Goal: Transaction & Acquisition: Purchase product/service

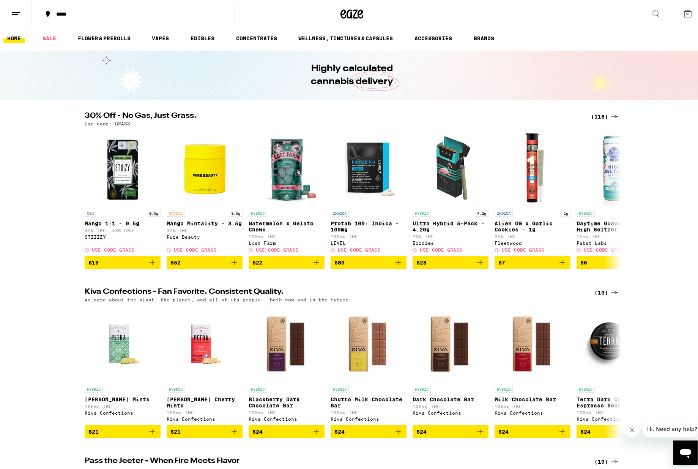
click at [81, 11] on div "*****" at bounding box center [136, 11] width 169 height 5
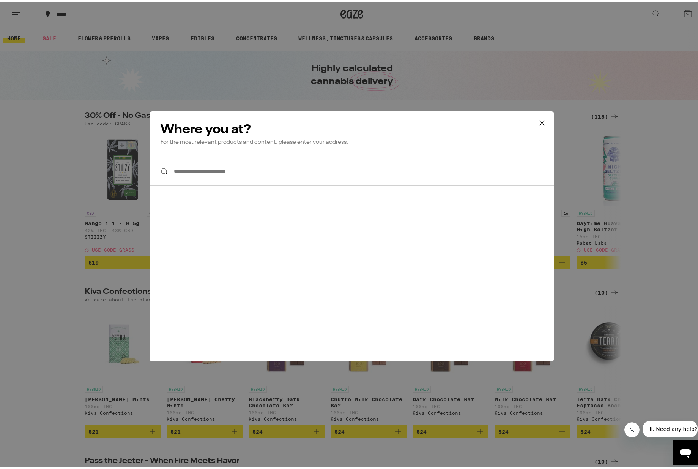
click at [232, 167] on input "**********" at bounding box center [352, 169] width 404 height 29
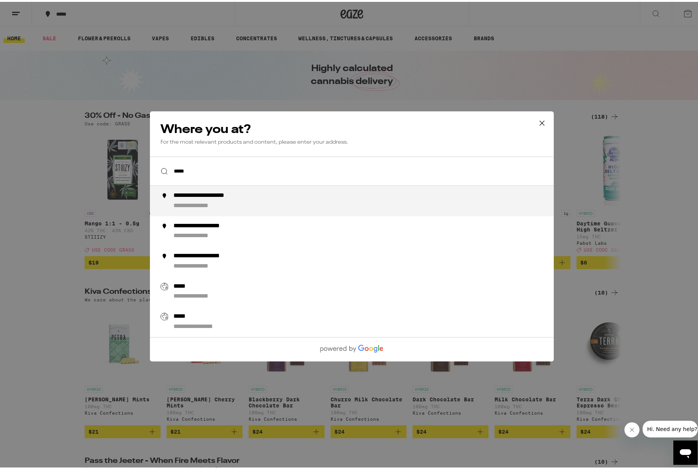
type input "*****"
click at [239, 77] on div "**********" at bounding box center [352, 234] width 704 height 469
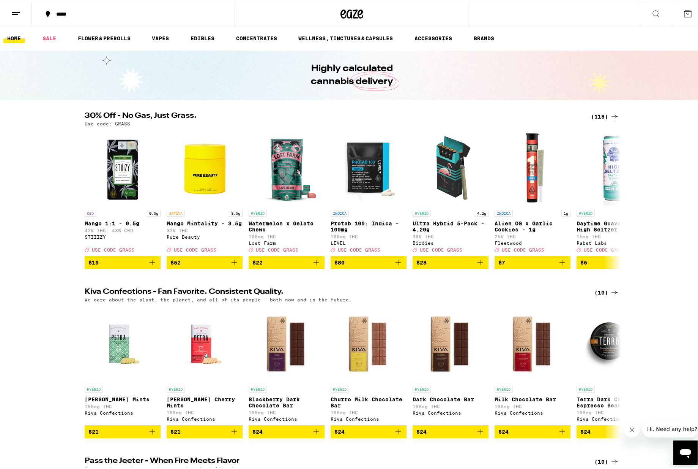
click at [16, 8] on icon at bounding box center [15, 11] width 9 height 9
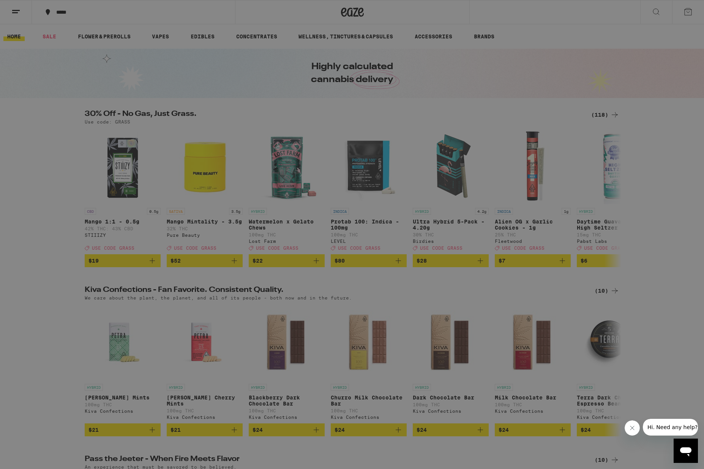
click at [81, 204] on link "Order History" at bounding box center [105, 204] width 133 height 9
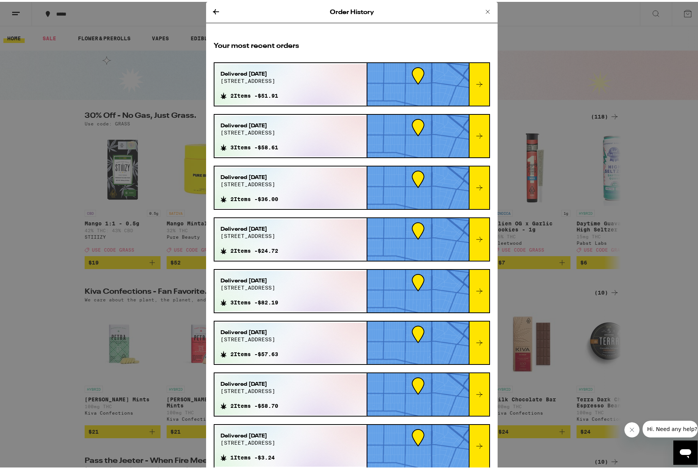
click at [216, 9] on icon at bounding box center [216, 9] width 9 height 9
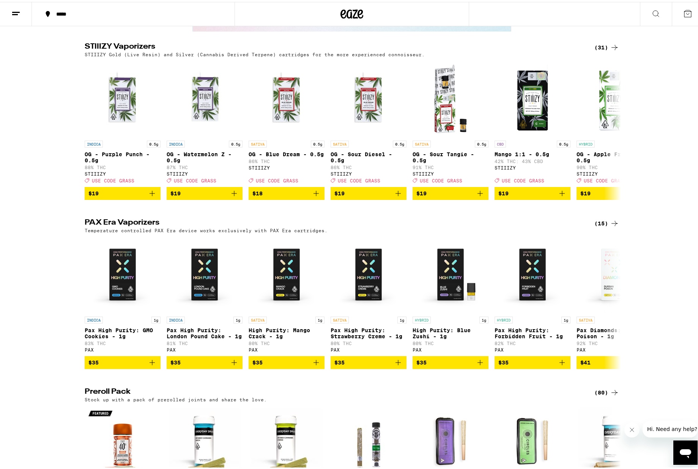
scroll to position [1497, 0]
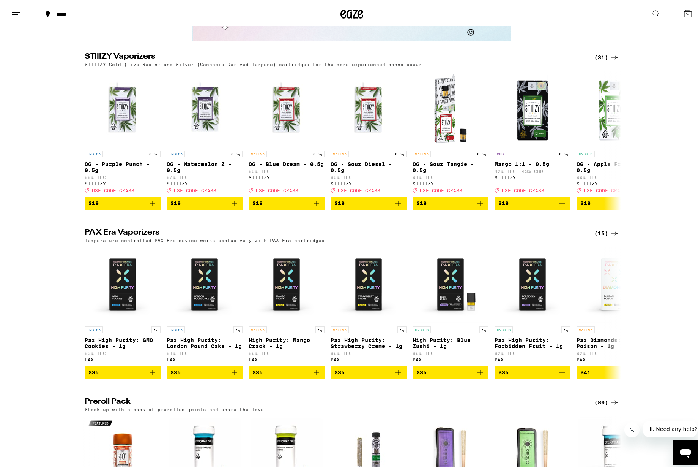
click at [604, 60] on div "(31)" at bounding box center [607, 55] width 25 height 9
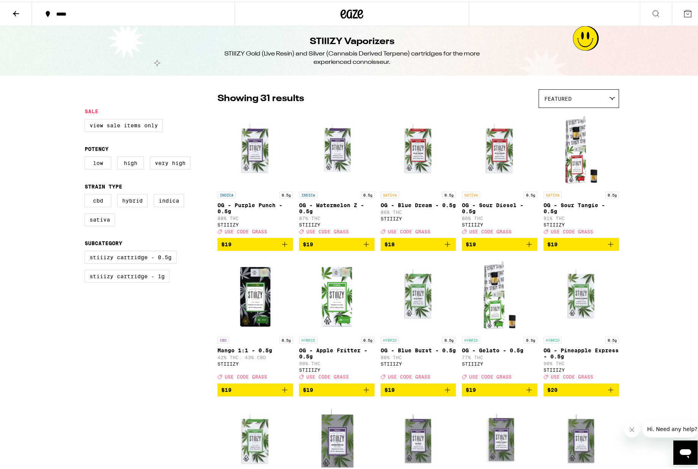
click at [591, 93] on div "Featured" at bounding box center [579, 97] width 80 height 18
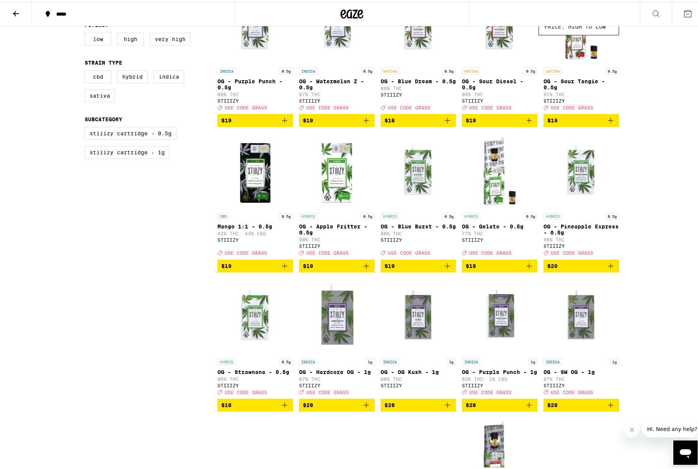
scroll to position [126, 0]
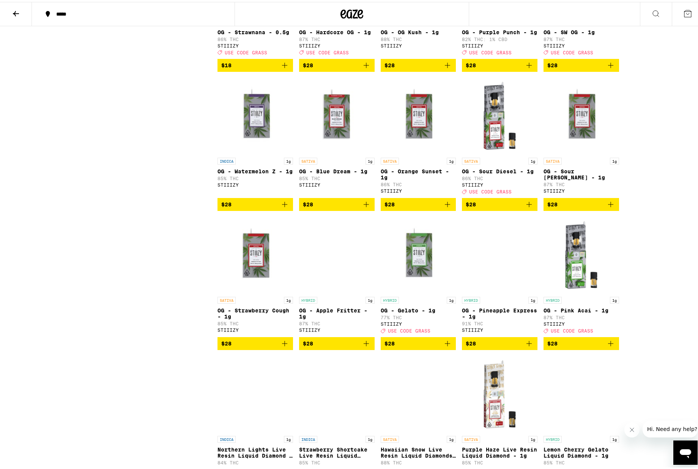
scroll to position [474, 0]
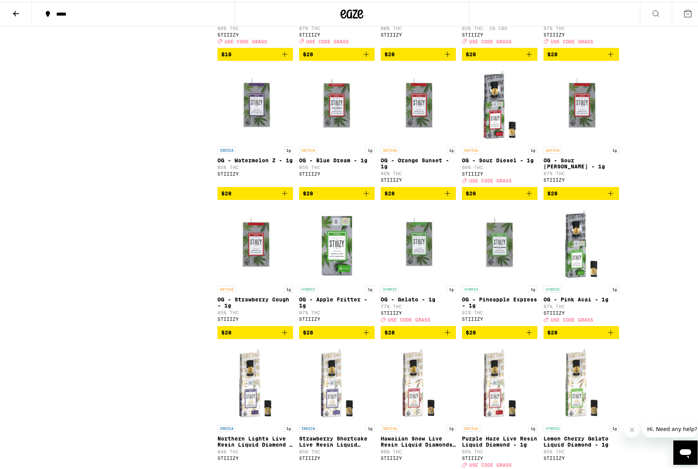
click at [495, 119] on img "Open page for OG - Sour Diesel - 1g from STIIIZY" at bounding box center [500, 103] width 76 height 76
click at [580, 272] on img "Open page for OG - Pink Acai - 1g from STIIIZY" at bounding box center [582, 242] width 76 height 76
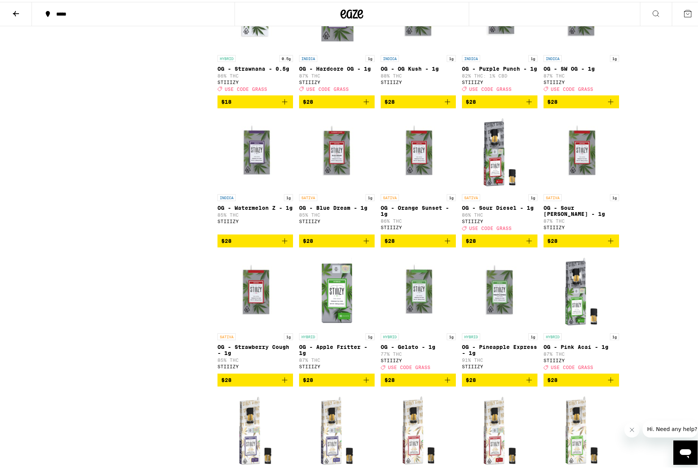
scroll to position [437, 0]
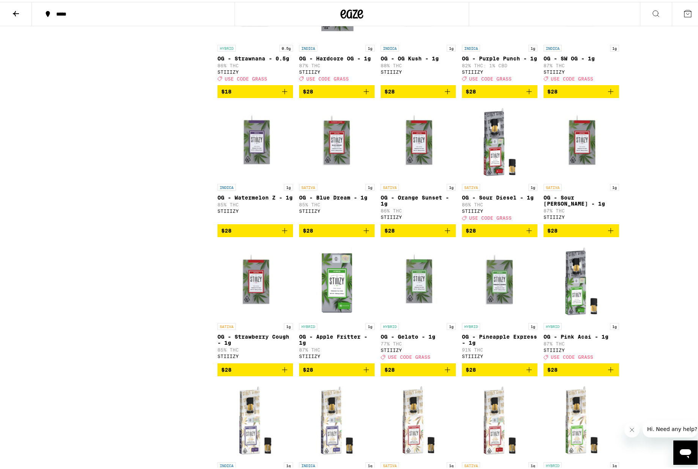
click at [496, 175] on img "Open page for OG - Sour Diesel - 1g from STIIIZY" at bounding box center [500, 140] width 76 height 76
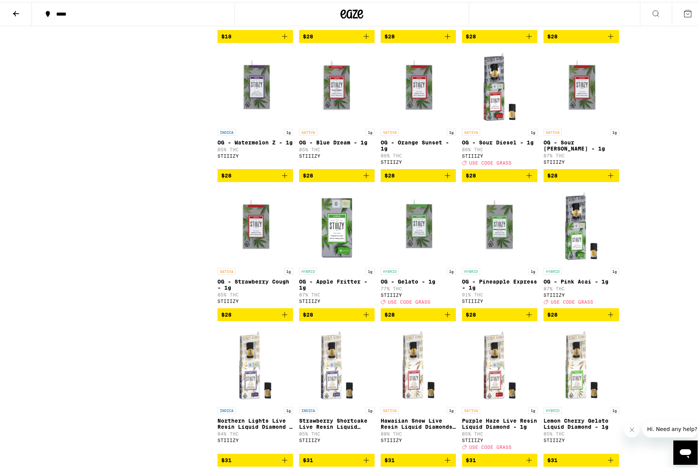
scroll to position [502, 0]
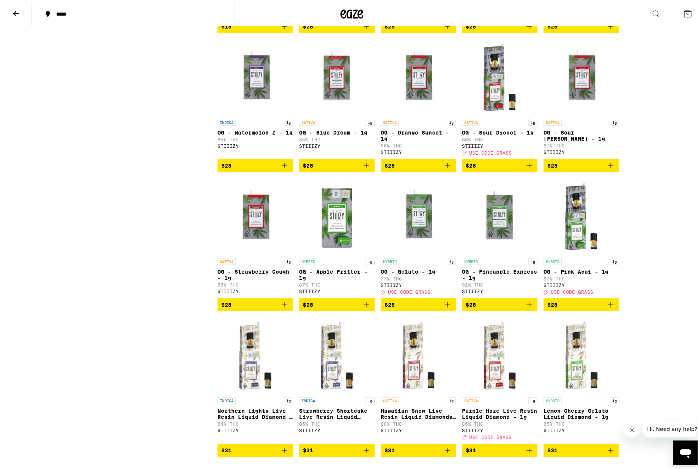
click at [412, 246] on img "Open page for OG - Gelato - 1g from STIIIZY" at bounding box center [419, 214] width 76 height 76
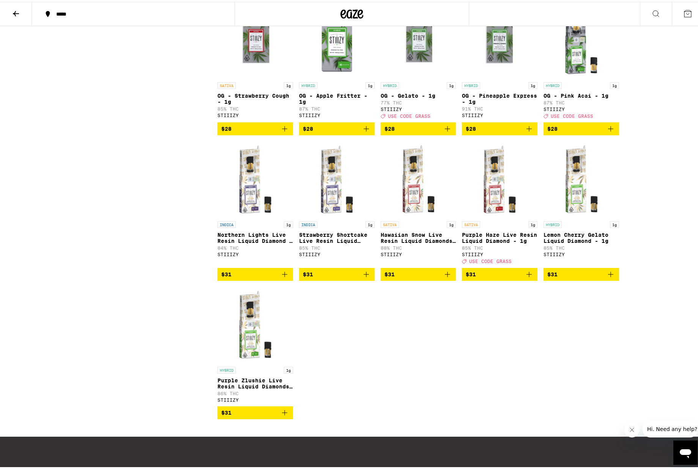
scroll to position [578, 0]
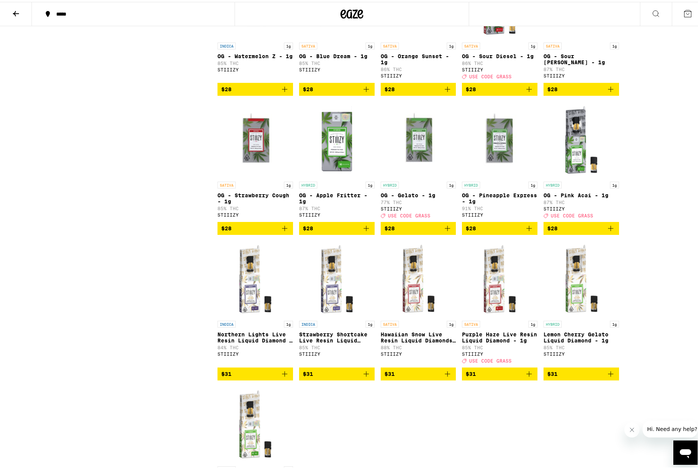
click at [388, 196] on p "OG - Gelato - 1g" at bounding box center [419, 193] width 76 height 6
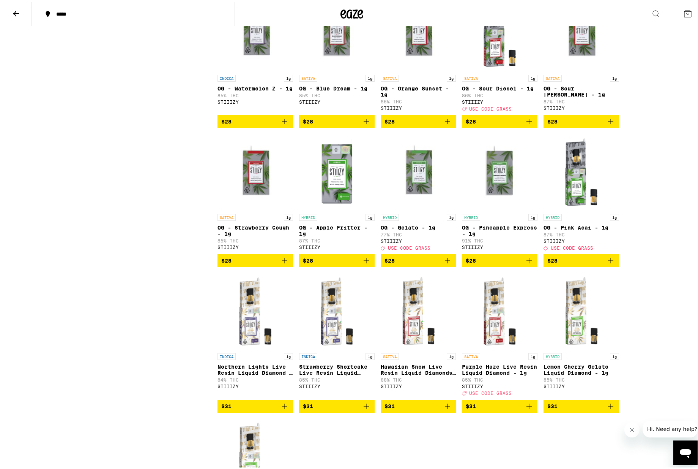
scroll to position [502, 0]
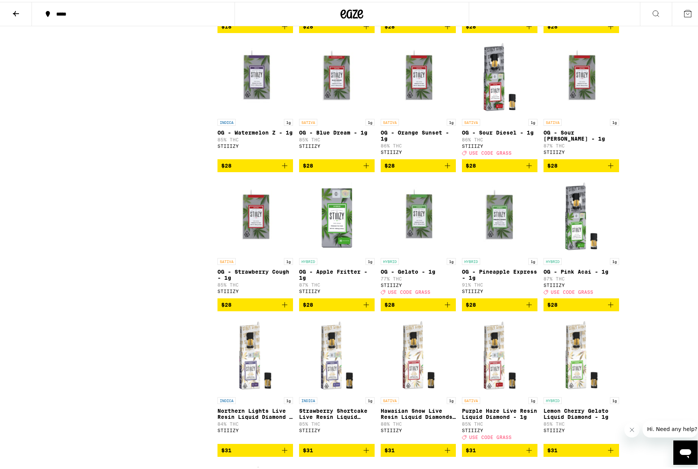
click at [580, 252] on img "Open page for OG - Pink Acai - 1g from STIIIZY" at bounding box center [582, 214] width 76 height 76
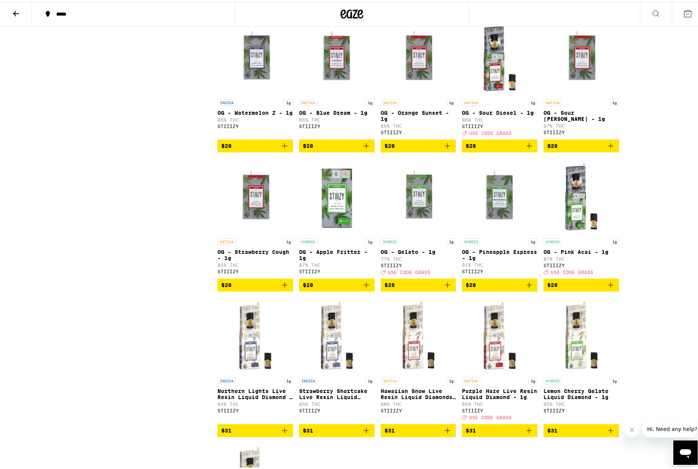
scroll to position [555, 0]
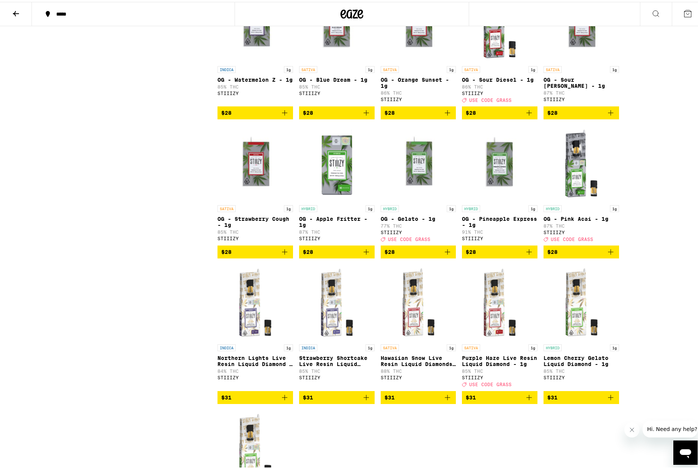
drag, startPoint x: 608, startPoint y: 279, endPoint x: 646, endPoint y: 280, distance: 38.8
click at [608, 254] on icon "Add to bag" at bounding box center [610, 249] width 9 height 9
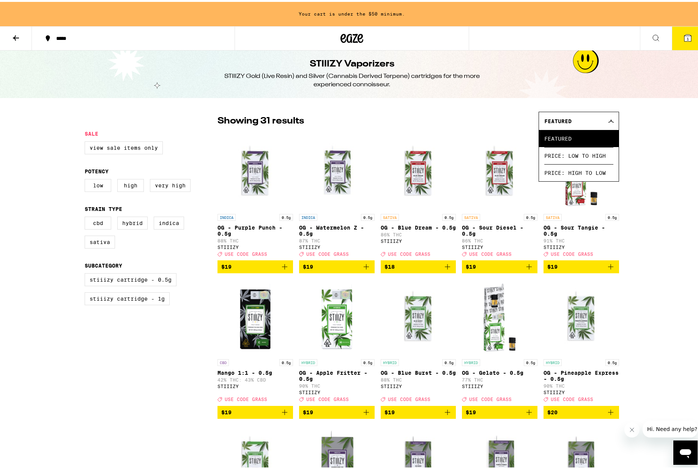
scroll to position [0, 0]
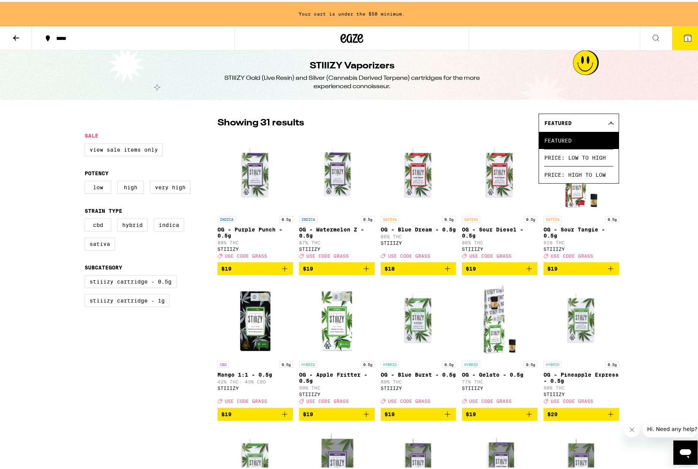
click at [13, 38] on icon at bounding box center [15, 36] width 9 height 9
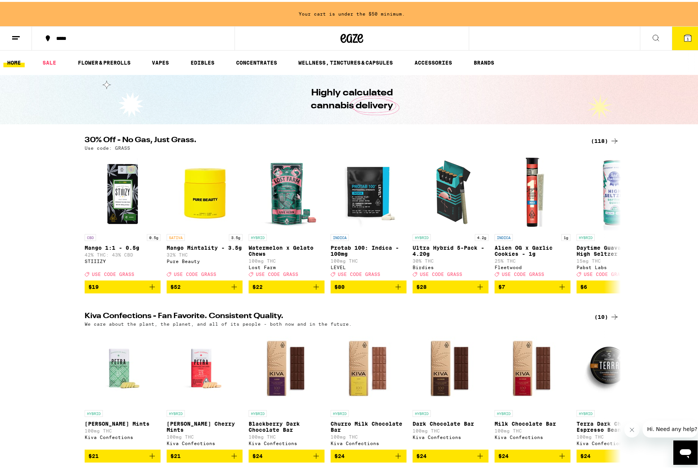
click at [600, 137] on div "(118)" at bounding box center [605, 138] width 28 height 9
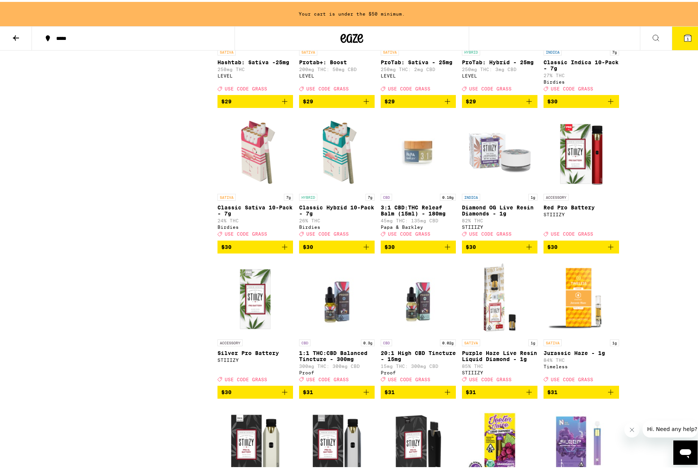
scroll to position [1903, 0]
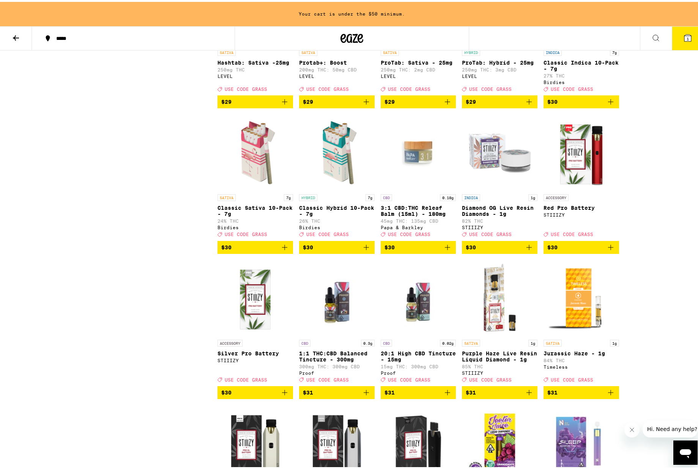
click at [575, 188] on img "Open page for Red Pro Battery from STIIIZY" at bounding box center [582, 150] width 76 height 76
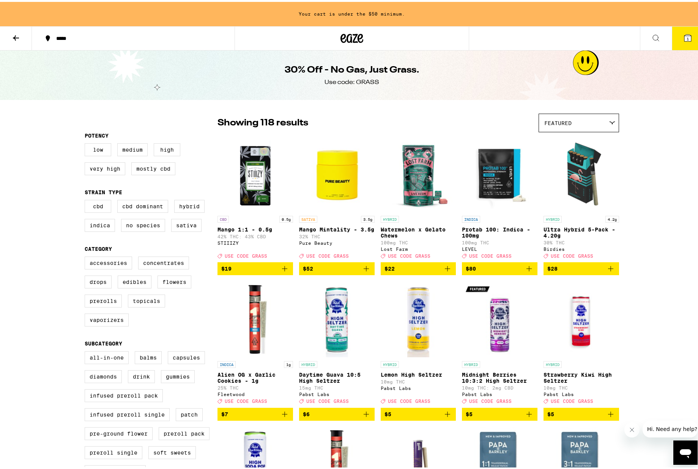
click at [574, 126] on div "Featured" at bounding box center [579, 121] width 80 height 18
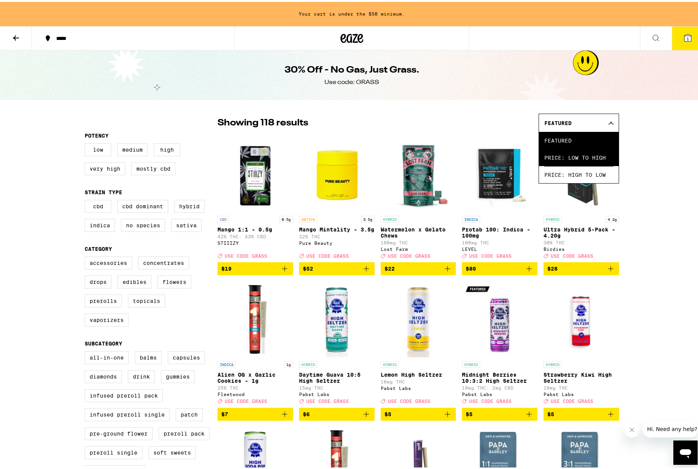
click at [603, 157] on span "Price: Low to High" at bounding box center [579, 155] width 69 height 17
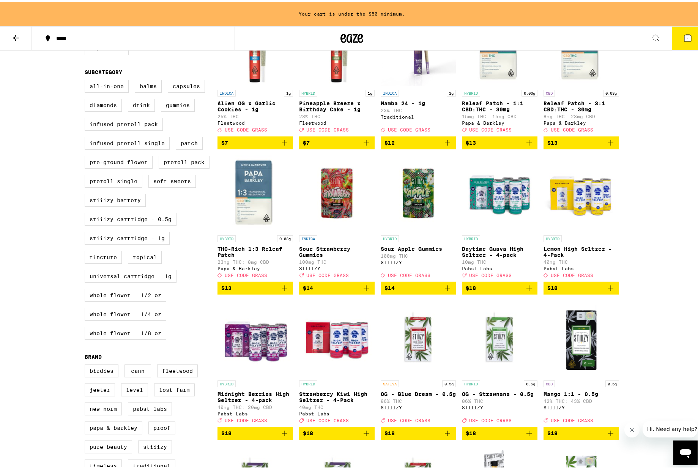
scroll to position [309, 0]
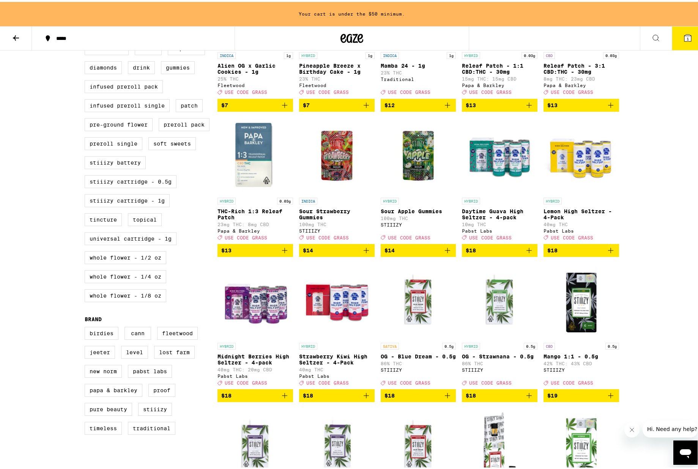
click at [248, 398] on span "$18" at bounding box center [255, 393] width 68 height 9
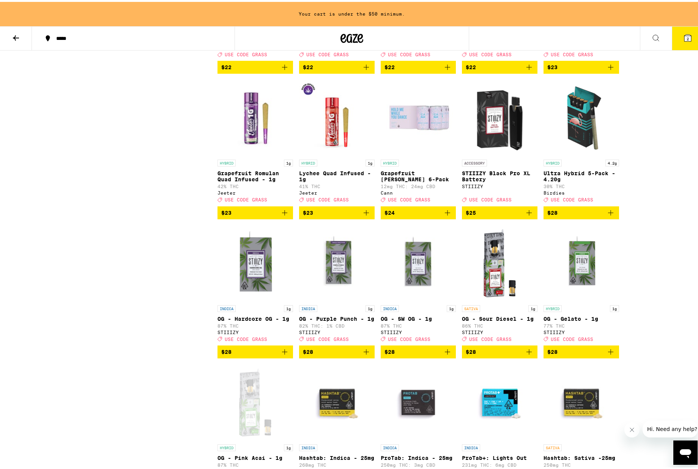
scroll to position [1364, 0]
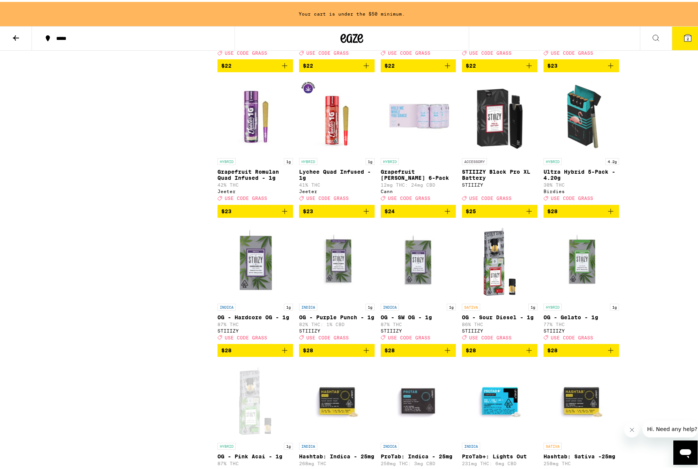
click at [610, 214] on icon "Add to bag" at bounding box center [610, 209] width 9 height 9
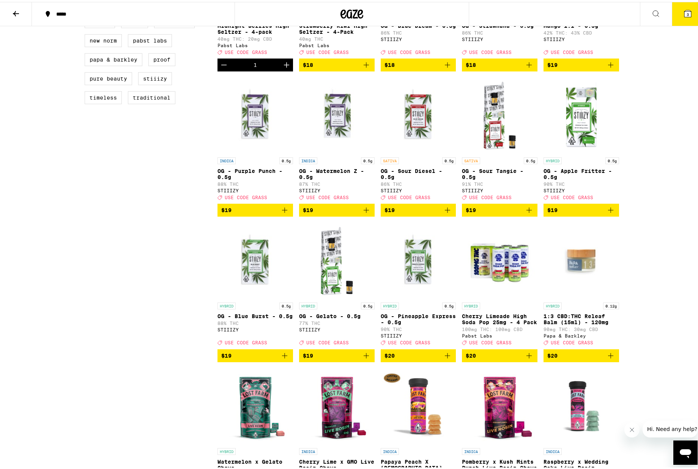
scroll to position [0, 0]
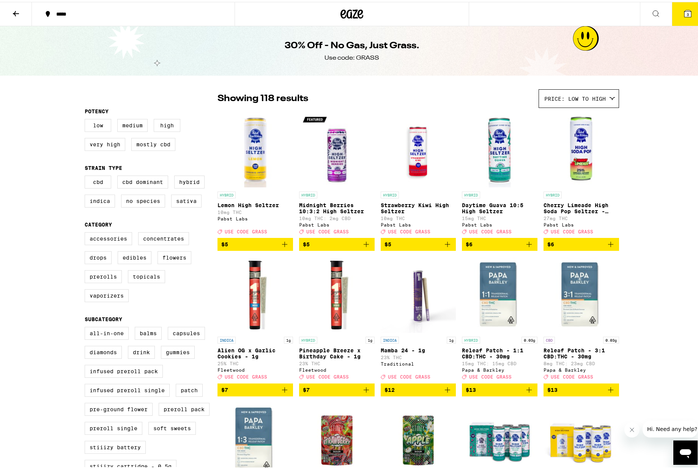
click at [687, 16] on button "3" at bounding box center [688, 12] width 32 height 24
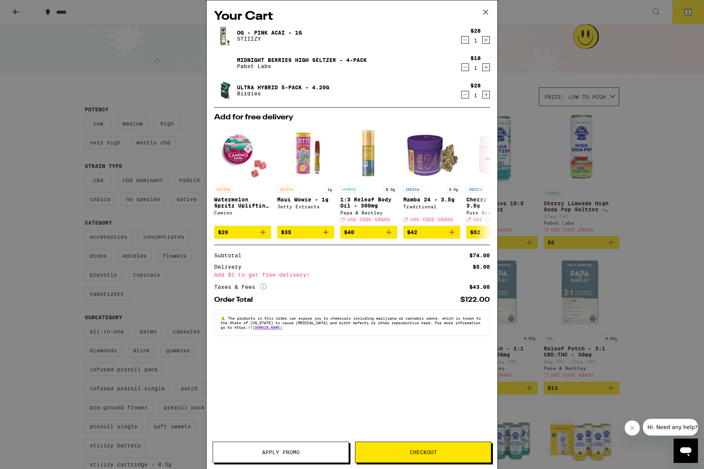
click at [485, 11] on icon at bounding box center [485, 12] width 5 height 5
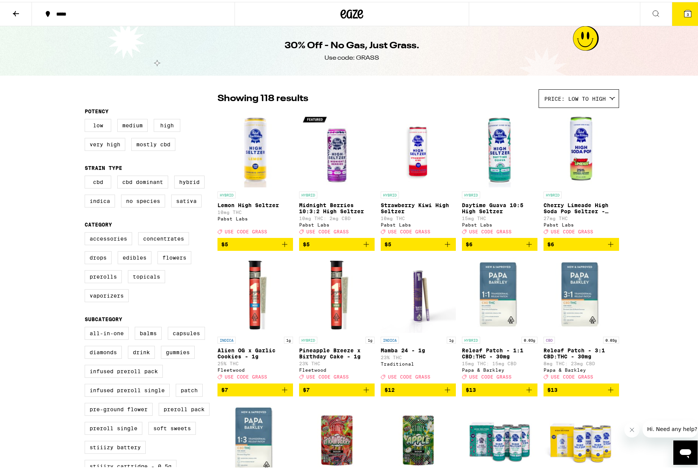
click at [64, 13] on div "*****" at bounding box center [136, 11] width 169 height 5
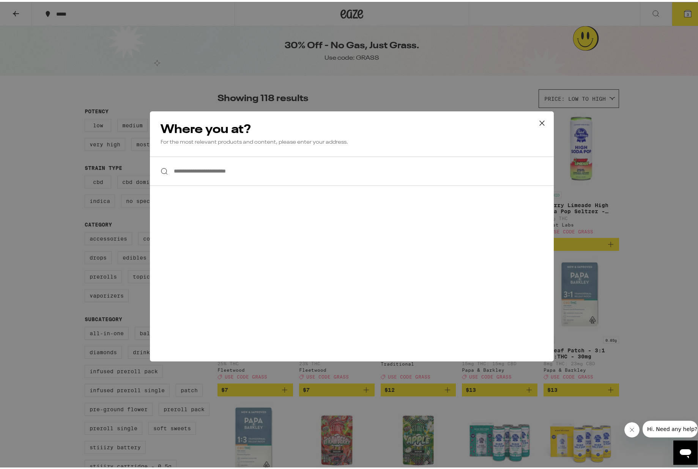
click at [248, 171] on input "**********" at bounding box center [352, 169] width 404 height 29
click at [17, 9] on div "**********" at bounding box center [352, 234] width 704 height 469
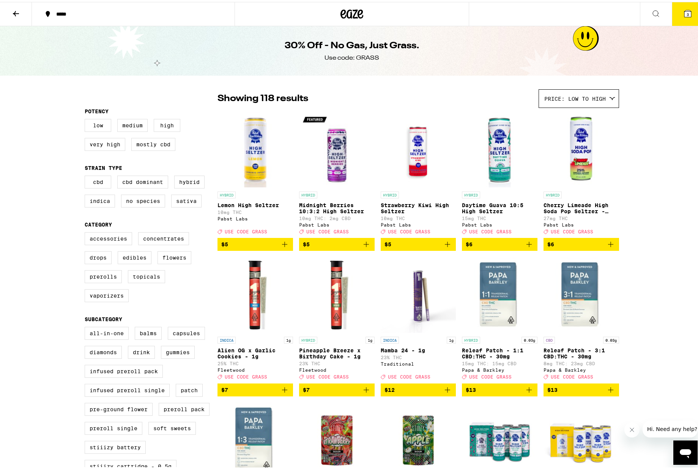
click at [11, 11] on icon at bounding box center [15, 11] width 9 height 9
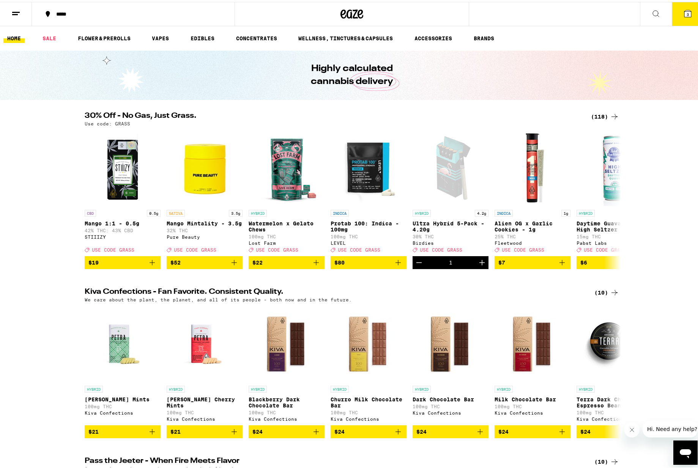
click at [80, 10] on div "*****" at bounding box center [136, 11] width 169 height 5
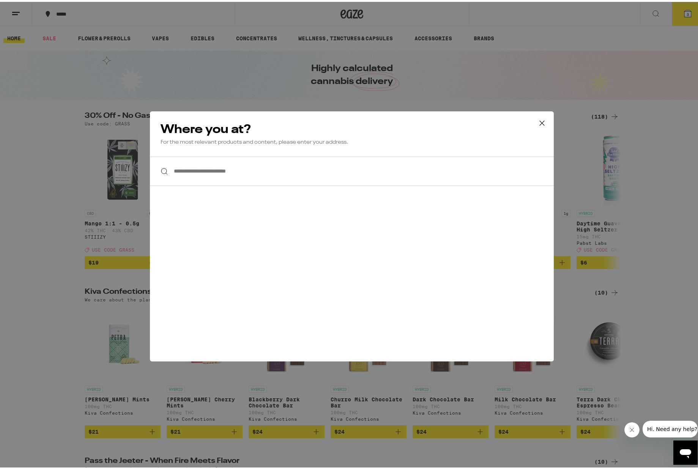
click at [213, 169] on input "**********" at bounding box center [352, 169] width 404 height 29
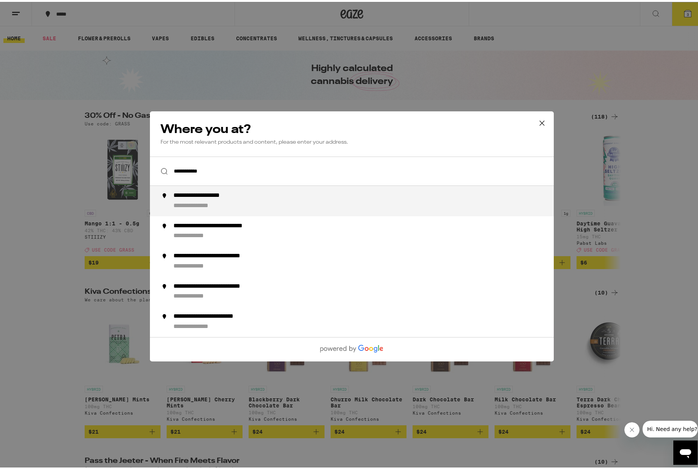
click at [208, 199] on div "**********" at bounding box center [367, 199] width 387 height 18
type input "**********"
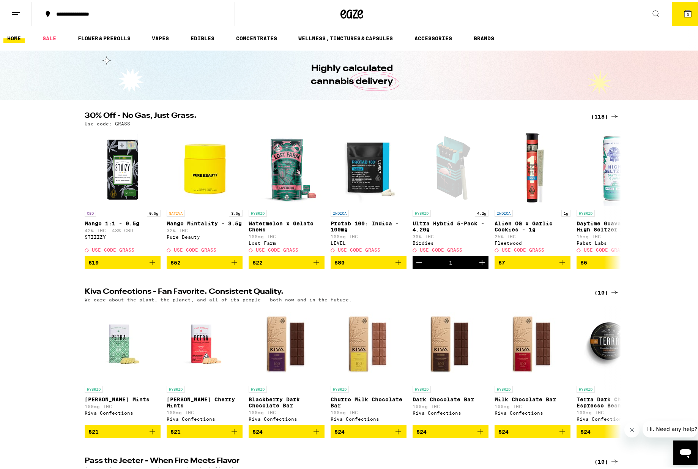
click at [21, 11] on button at bounding box center [16, 12] width 32 height 24
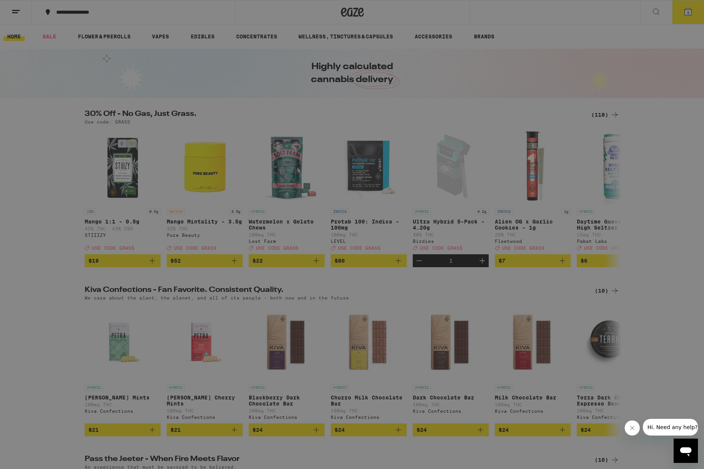
click at [69, 265] on link "Account" at bounding box center [105, 265] width 133 height 9
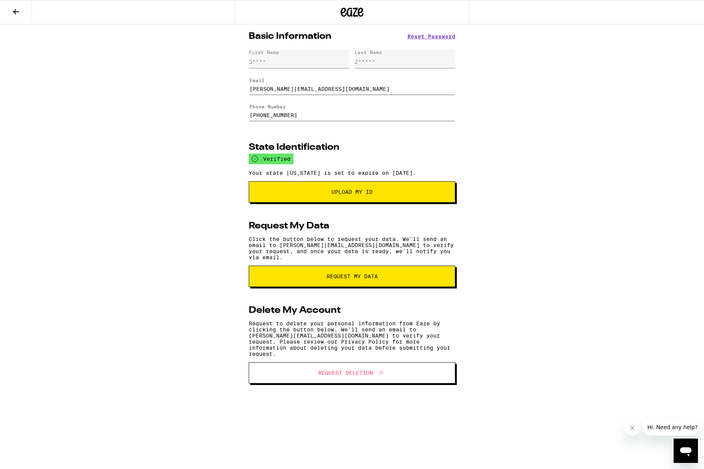
click at [344, 194] on span "Upload My ID" at bounding box center [352, 191] width 41 height 5
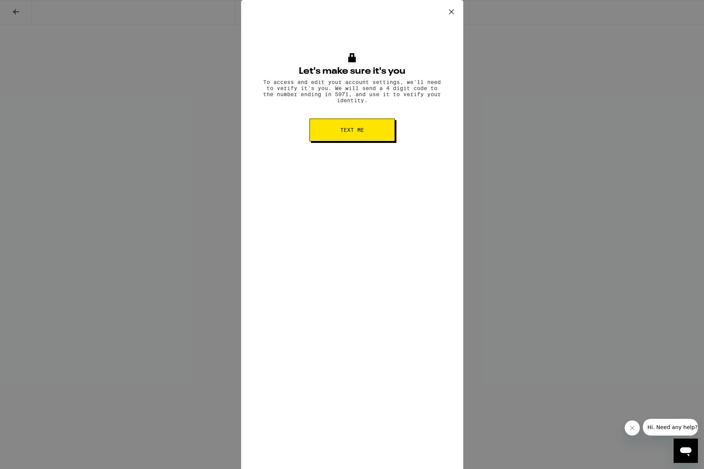
click at [362, 137] on button "Text me" at bounding box center [352, 129] width 85 height 23
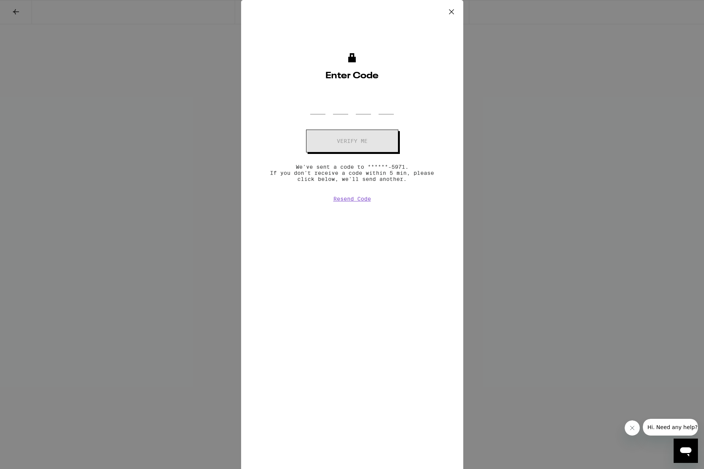
click at [454, 14] on icon at bounding box center [451, 11] width 11 height 11
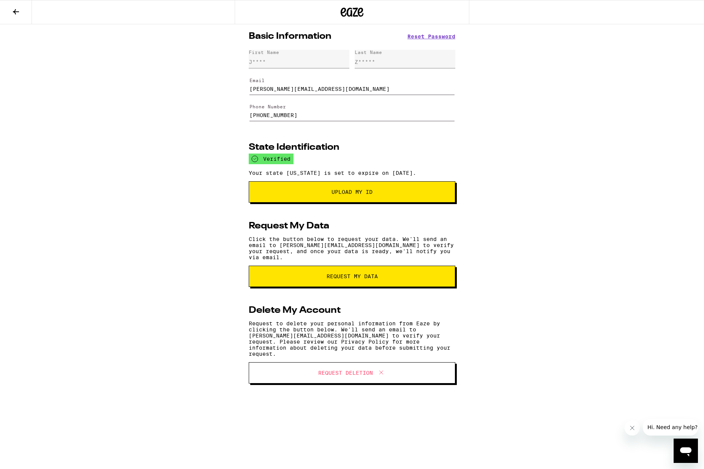
click at [319, 194] on span "Upload My ID" at bounding box center [352, 191] width 154 height 5
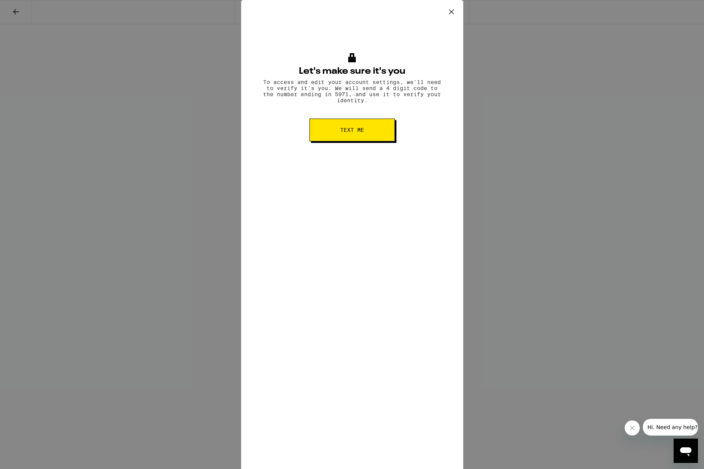
click at [357, 138] on button "Text me" at bounding box center [352, 129] width 85 height 23
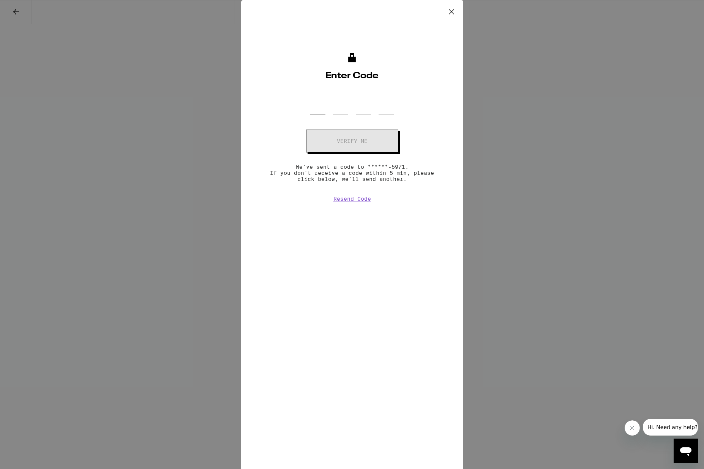
click at [319, 109] on input "OTP Code" at bounding box center [317, 103] width 15 height 22
type input "5"
type input "4"
type input "7"
type input "8"
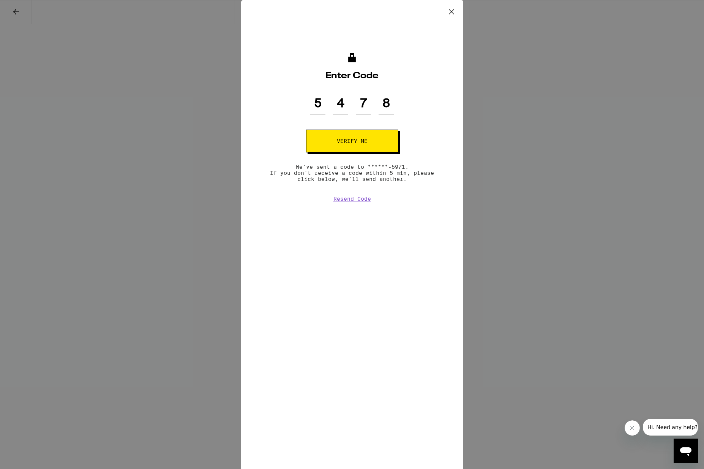
click at [352, 137] on button "Verify me" at bounding box center [352, 140] width 92 height 23
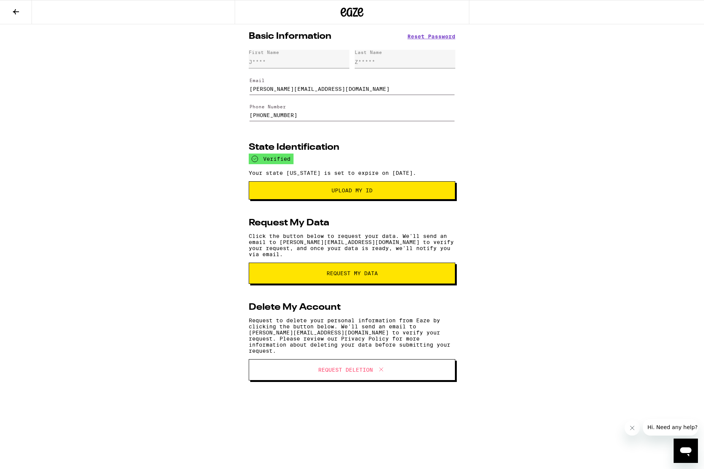
click at [342, 188] on button "Upload my ID" at bounding box center [352, 190] width 207 height 18
click at [26, 13] on button at bounding box center [16, 12] width 32 height 24
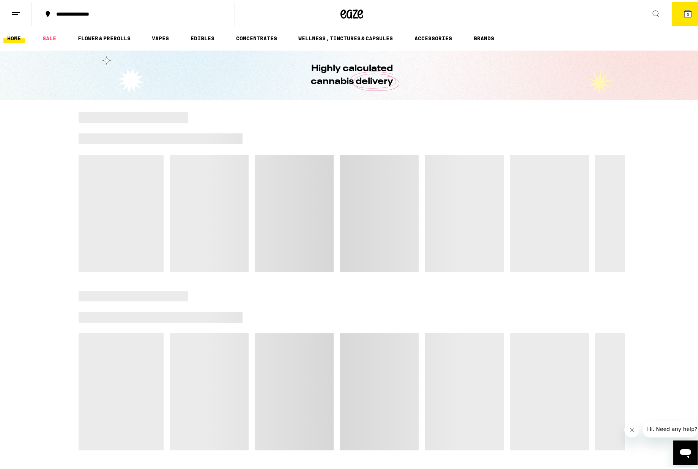
click at [684, 16] on icon at bounding box center [688, 11] width 9 height 9
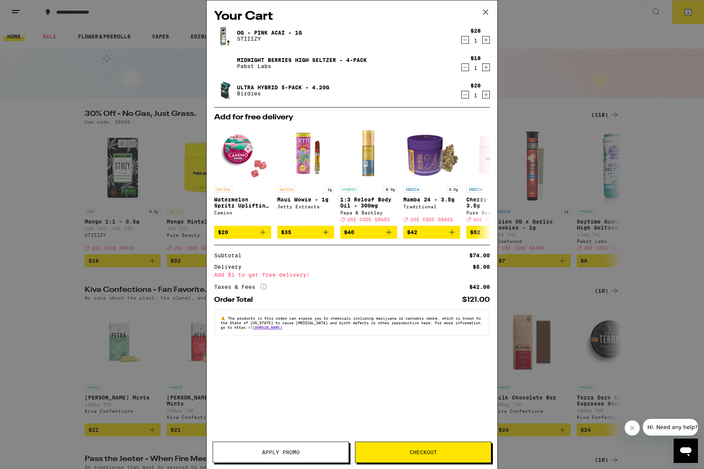
click at [268, 442] on button "Apply Promo" at bounding box center [281, 451] width 136 height 21
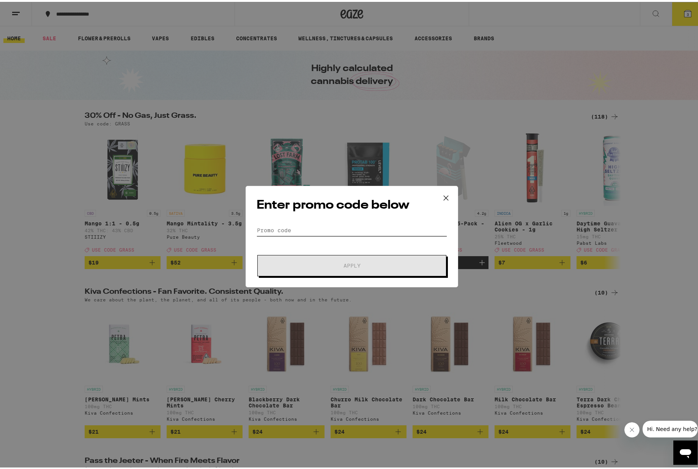
click at [314, 226] on input "Promo Code" at bounding box center [352, 228] width 191 height 11
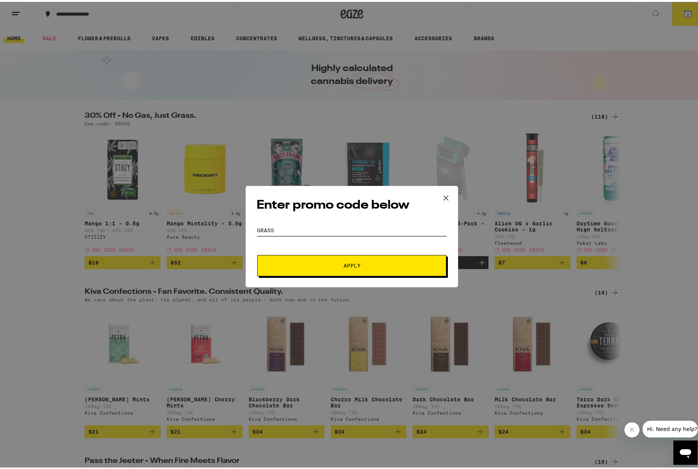
click at [411, 232] on input "grass" at bounding box center [352, 228] width 191 height 11
type input "grass"
click at [400, 264] on span "Apply" at bounding box center [352, 263] width 137 height 5
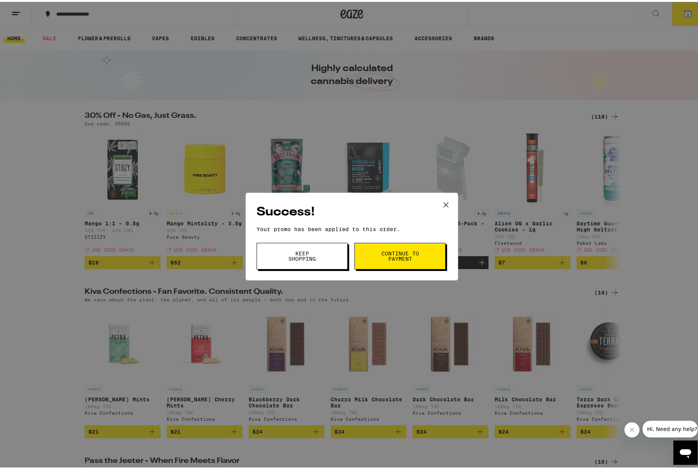
click at [404, 253] on span "Continue to payment" at bounding box center [400, 254] width 39 height 11
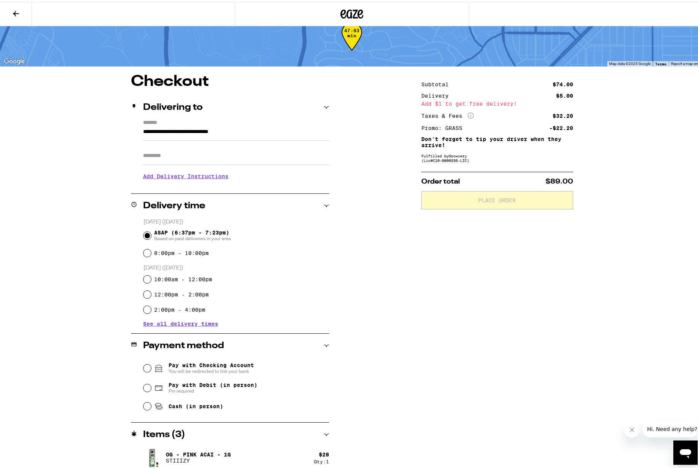
scroll to position [26, 0]
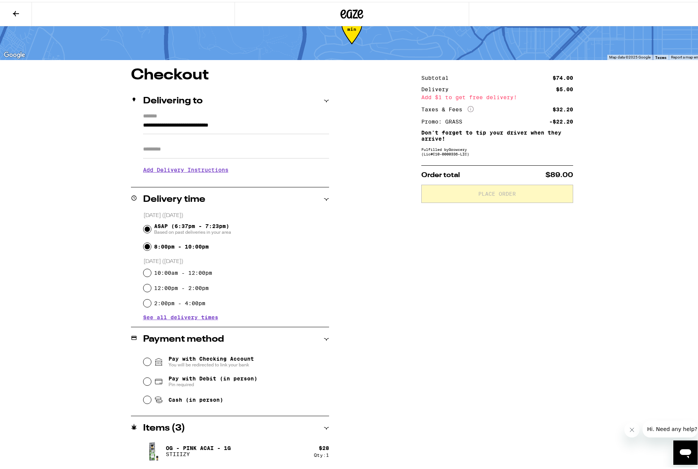
click at [144, 245] on input "14156" at bounding box center [148, 245] width 8 height 8
radio input "true"
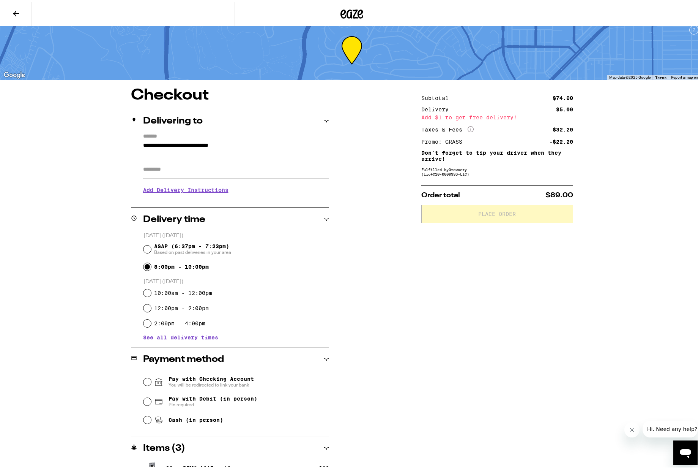
scroll to position [0, 0]
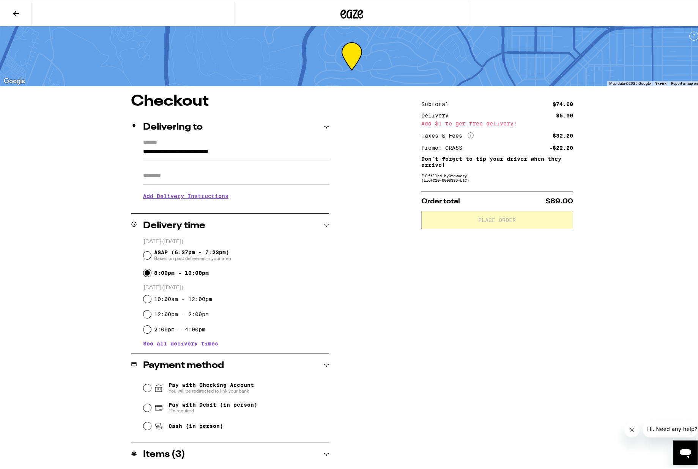
click at [13, 10] on icon at bounding box center [15, 11] width 9 height 9
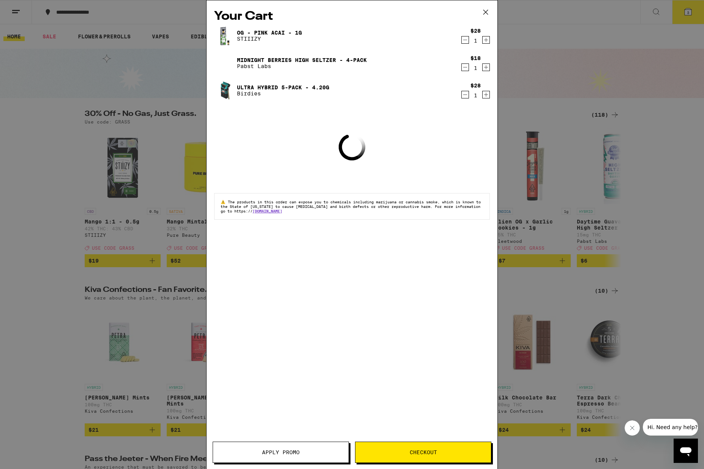
click at [485, 11] on icon at bounding box center [485, 12] width 5 height 5
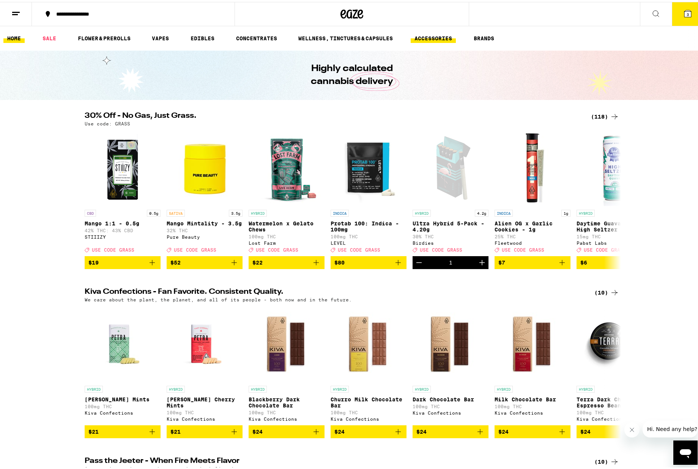
click at [445, 36] on link "ACCESSORIES" at bounding box center [433, 36] width 45 height 9
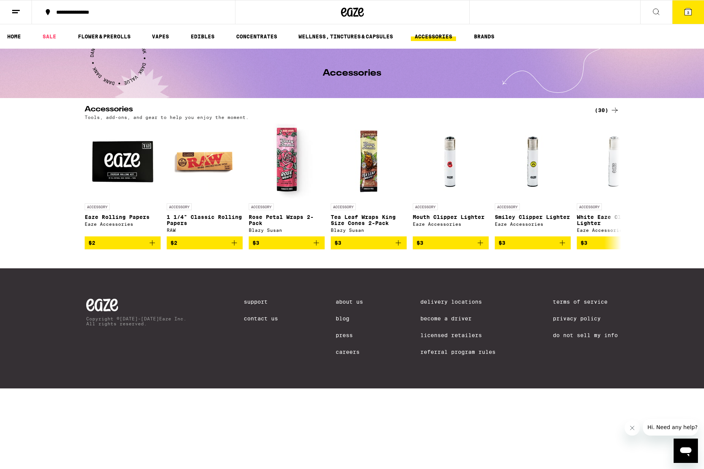
click at [610, 109] on div "(30)" at bounding box center [607, 110] width 25 height 9
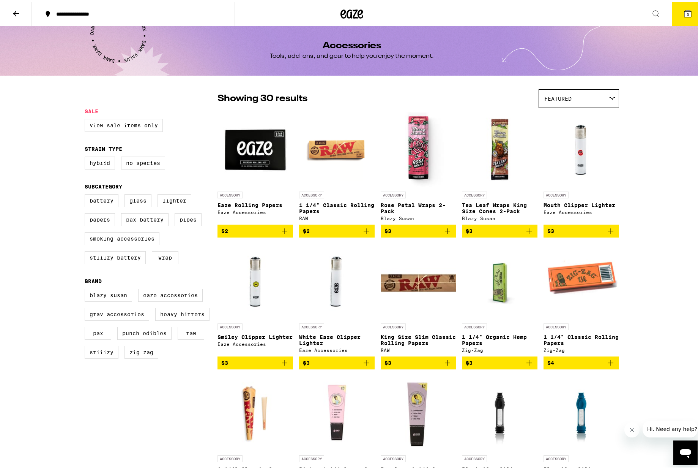
click at [582, 93] on div "Featured" at bounding box center [579, 97] width 80 height 18
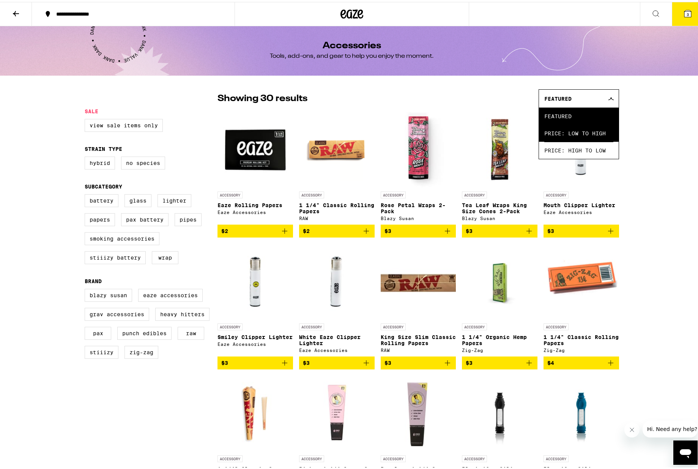
click at [572, 132] on span "Price: Low to High" at bounding box center [579, 131] width 69 height 17
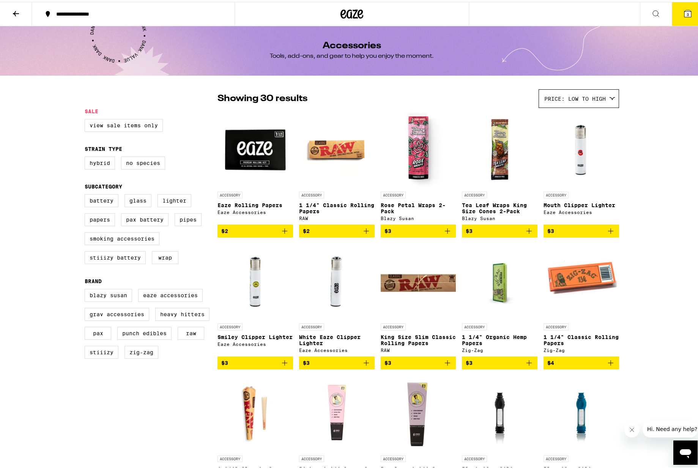
click at [284, 363] on icon "Add to bag" at bounding box center [284, 360] width 5 height 5
click at [685, 14] on icon at bounding box center [688, 11] width 7 height 7
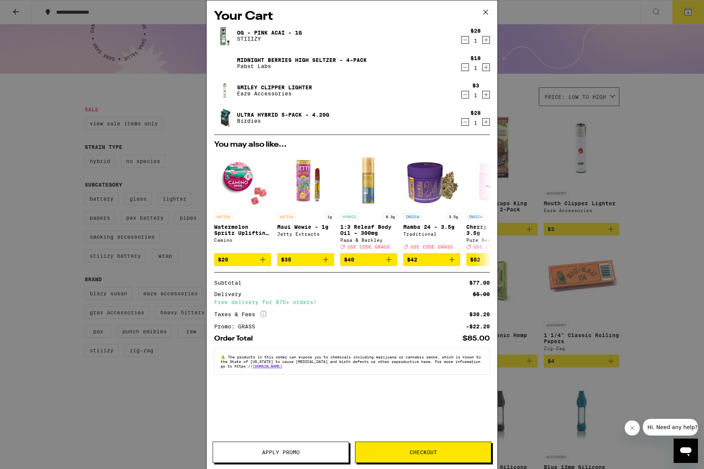
drag, startPoint x: 428, startPoint y: 447, endPoint x: 431, endPoint y: 441, distance: 7.6
click at [429, 446] on button "Checkout" at bounding box center [423, 451] width 136 height 21
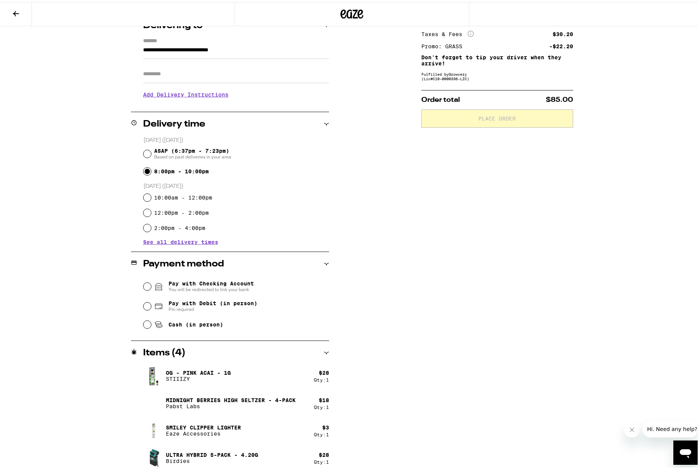
scroll to position [106, 0]
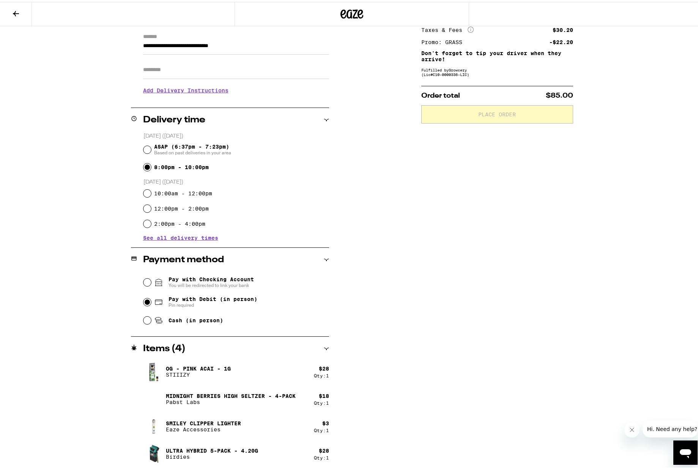
click at [146, 298] on input "4" at bounding box center [148, 300] width 8 height 8
radio input "true"
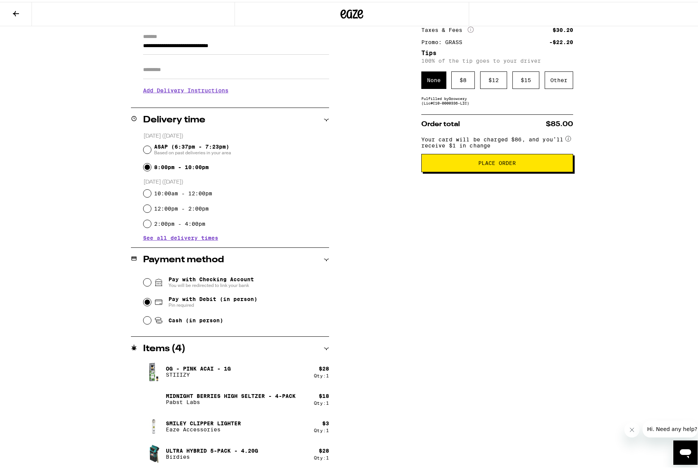
click at [176, 448] on p "Ultra Hybrid 5-Pack - 4.20g" at bounding box center [212, 448] width 92 height 6
click at [153, 449] on img at bounding box center [153, 451] width 21 height 21
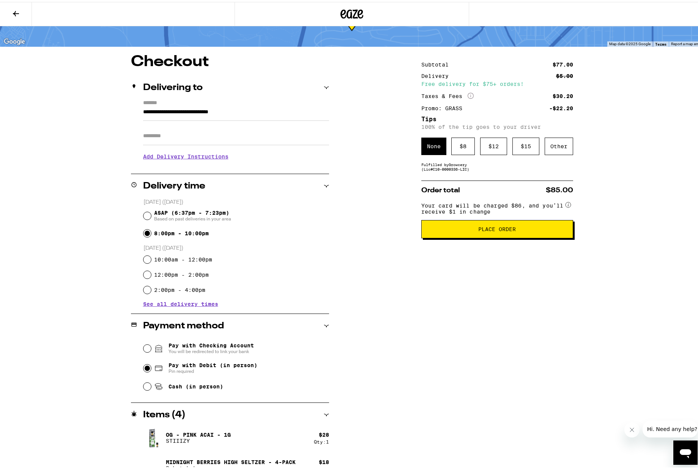
scroll to position [0, 0]
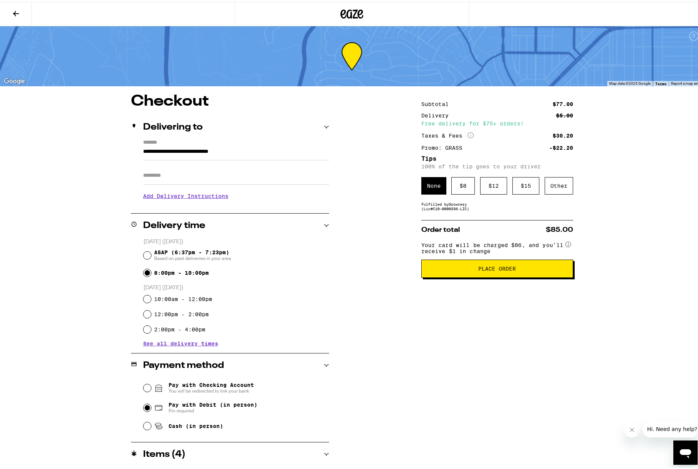
click at [15, 9] on icon at bounding box center [15, 11] width 9 height 9
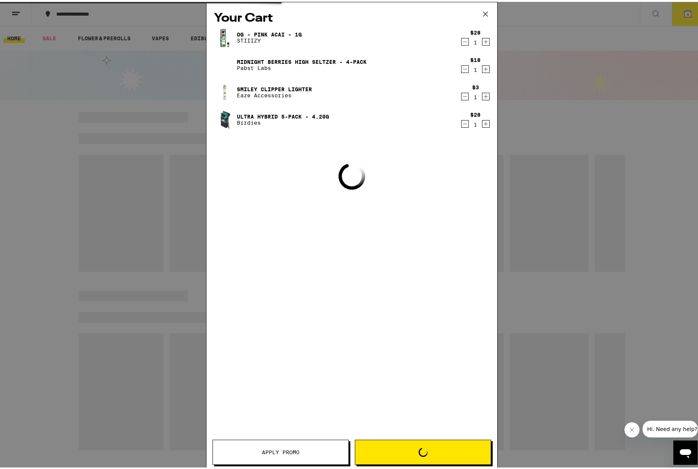
click at [159, 88] on div "Your Cart OG - Pink Acai - 1g STIIIZY $28 1 Midnight Berries High [PERSON_NAME]…" at bounding box center [352, 234] width 704 height 469
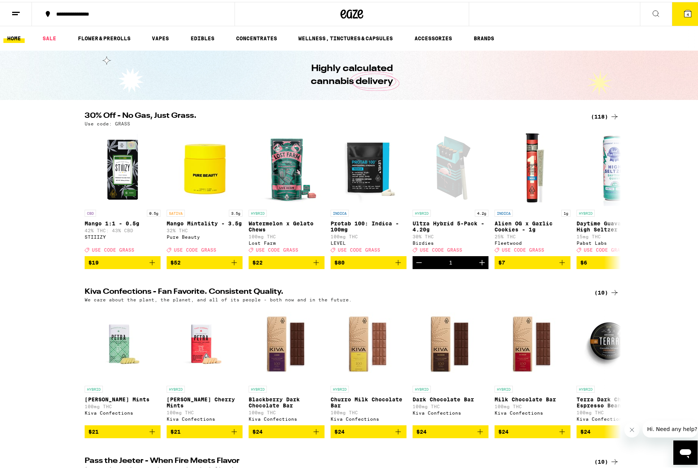
click at [597, 112] on div "(118)" at bounding box center [605, 114] width 28 height 9
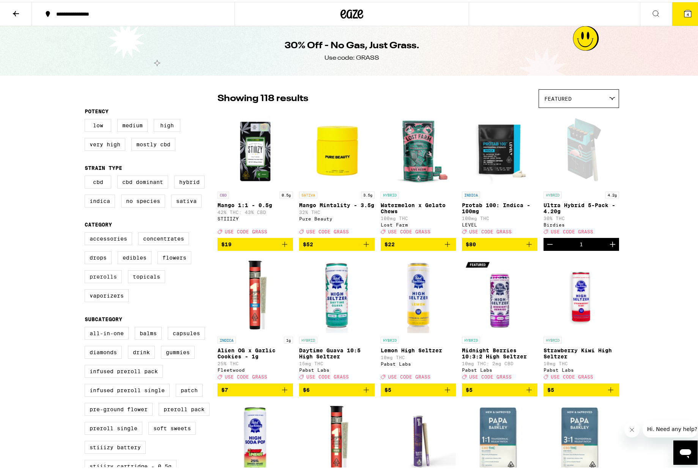
click at [94, 280] on label "Prerolls" at bounding box center [103, 274] width 37 height 13
click at [87, 232] on input "prerolls" at bounding box center [86, 231] width 0 height 0
checkbox input "true"
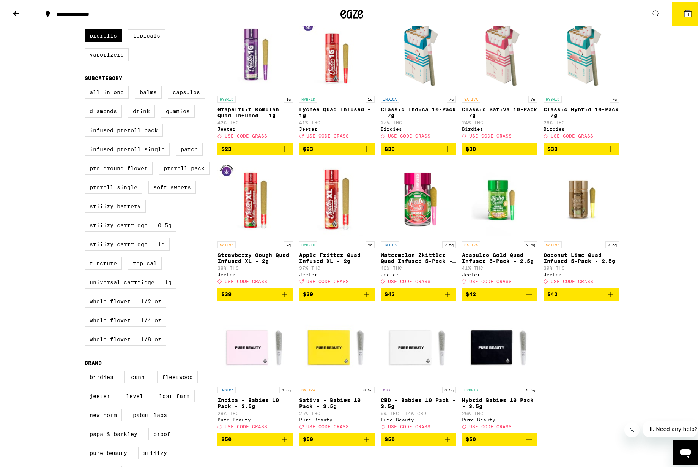
scroll to position [146, 0]
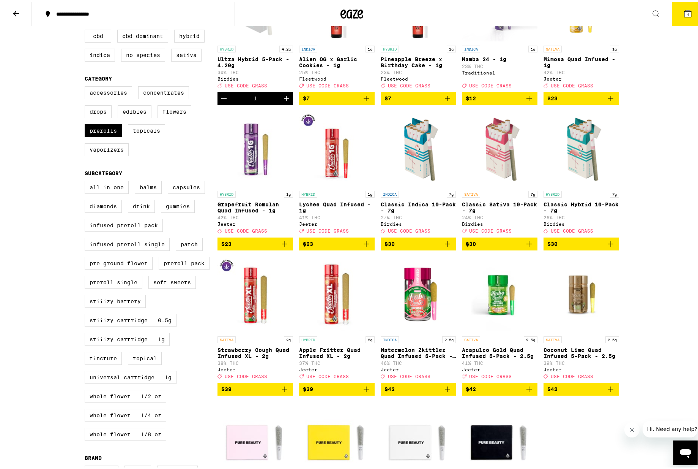
click at [584, 156] on img "Open page for Classic Hybrid 10-Pack - 7g from Birdies" at bounding box center [582, 147] width 76 height 76
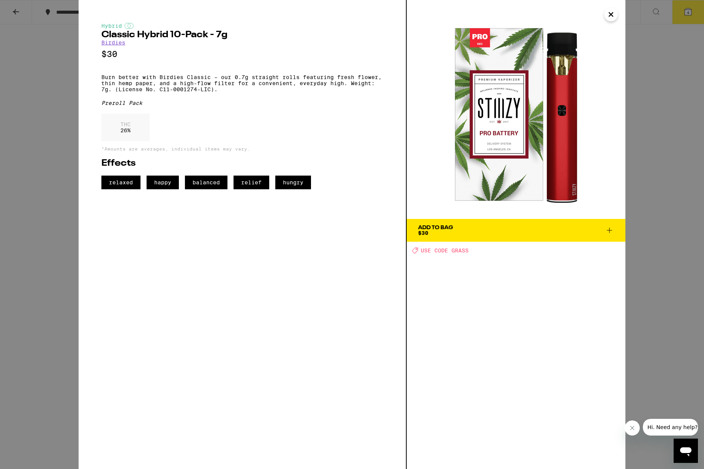
click at [613, 14] on icon "Close" at bounding box center [610, 14] width 9 height 11
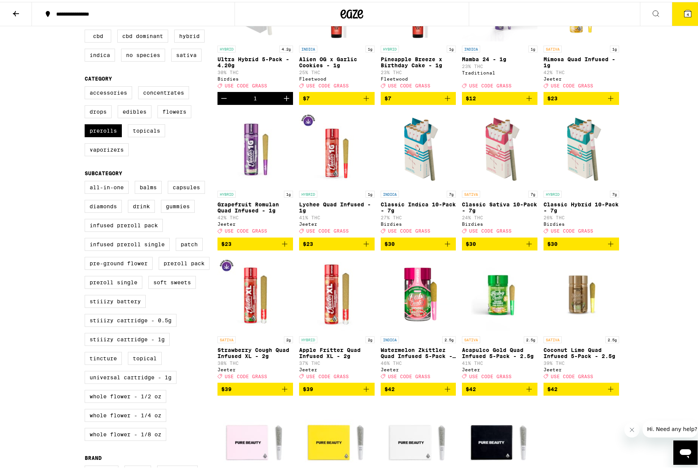
click at [580, 246] on span "$30" at bounding box center [582, 241] width 68 height 9
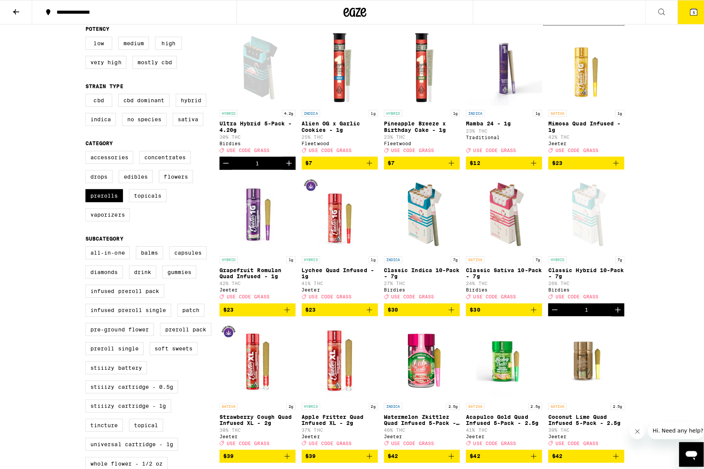
scroll to position [1, 0]
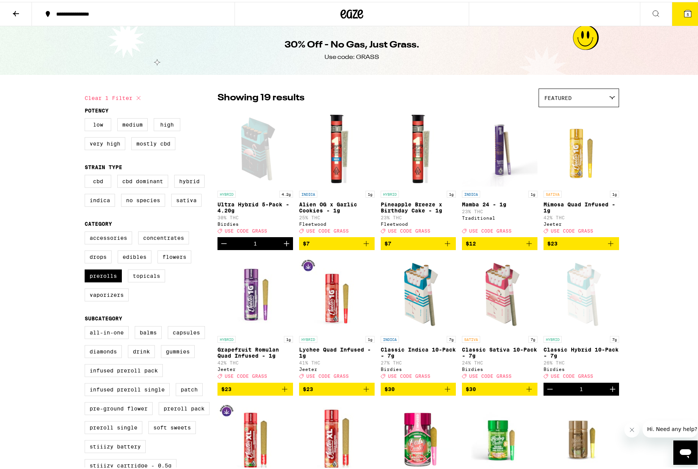
click at [687, 11] on span "5" at bounding box center [688, 12] width 2 height 5
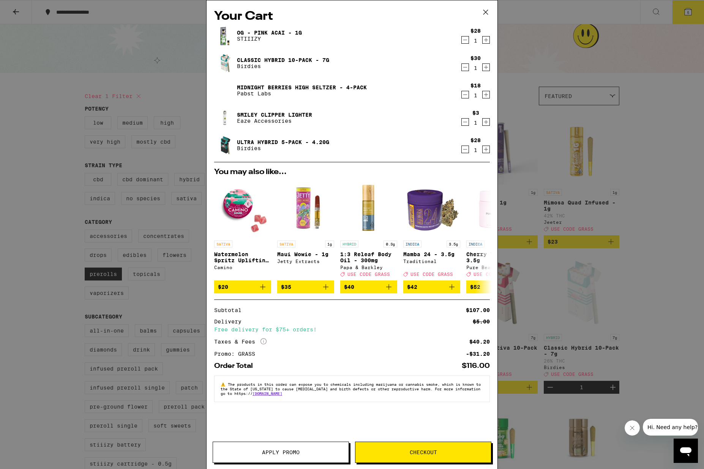
click at [464, 121] on icon "Decrement" at bounding box center [465, 121] width 7 height 9
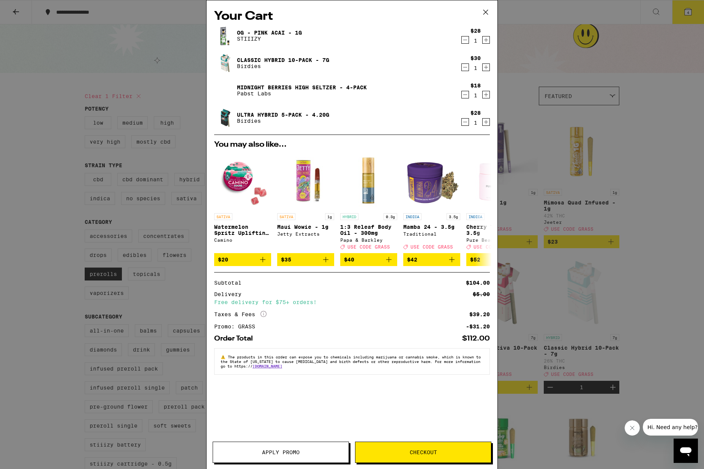
click at [465, 122] on icon "Decrement" at bounding box center [465, 121] width 7 height 9
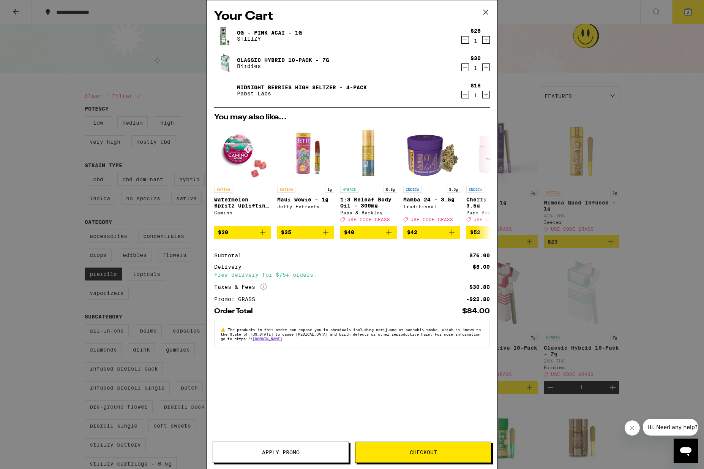
click at [415, 453] on span "Checkout" at bounding box center [423, 451] width 27 height 5
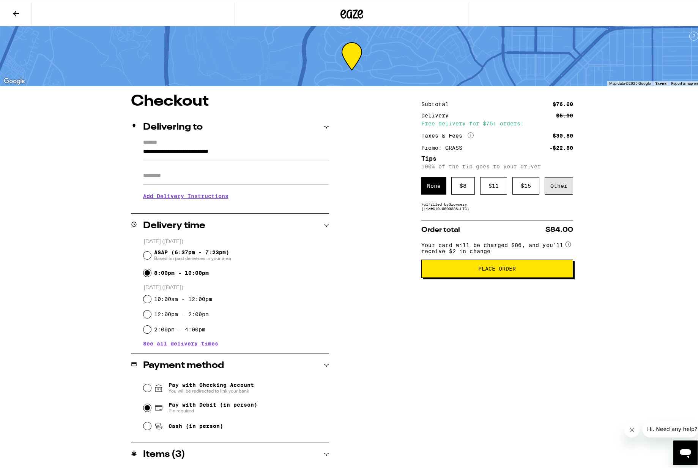
click at [564, 183] on div "Other" at bounding box center [559, 183] width 28 height 17
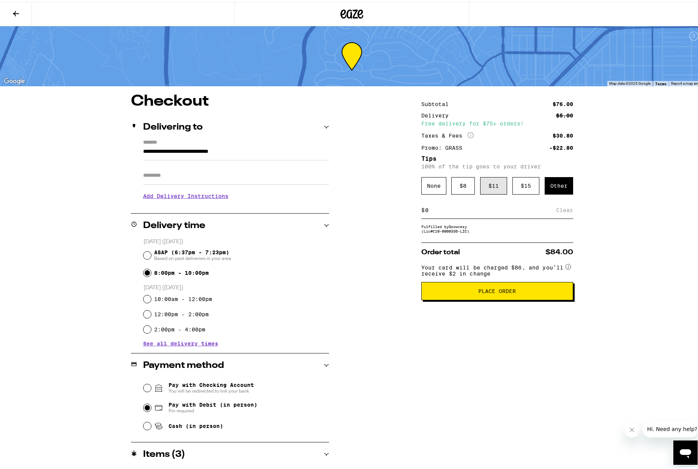
click at [497, 189] on div "$ 11" at bounding box center [493, 183] width 27 height 17
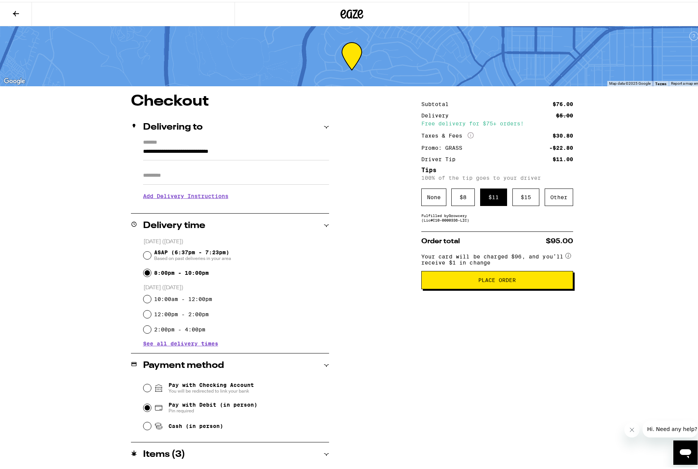
click at [213, 195] on h3 "Add Delivery Instructions" at bounding box center [236, 193] width 186 height 17
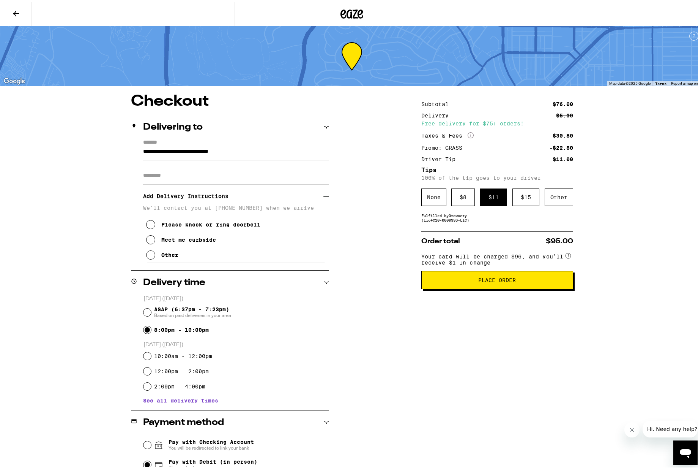
click at [185, 239] on div "Meet me curbside" at bounding box center [188, 238] width 55 height 6
click at [499, 281] on span "Place Order" at bounding box center [497, 277] width 38 height 5
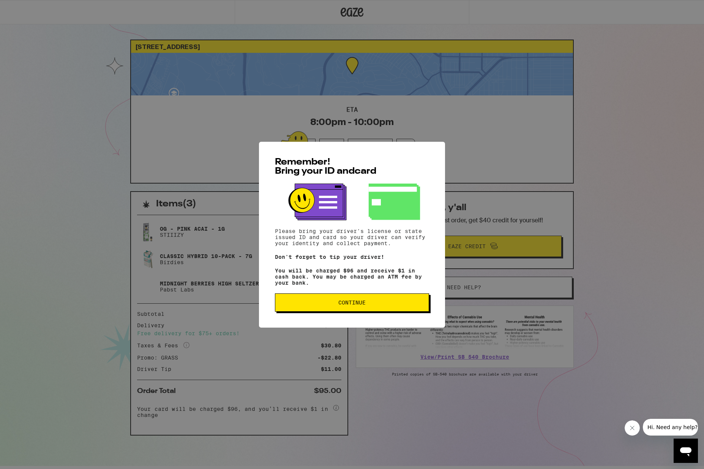
click at [342, 305] on span "Continue" at bounding box center [351, 302] width 27 height 5
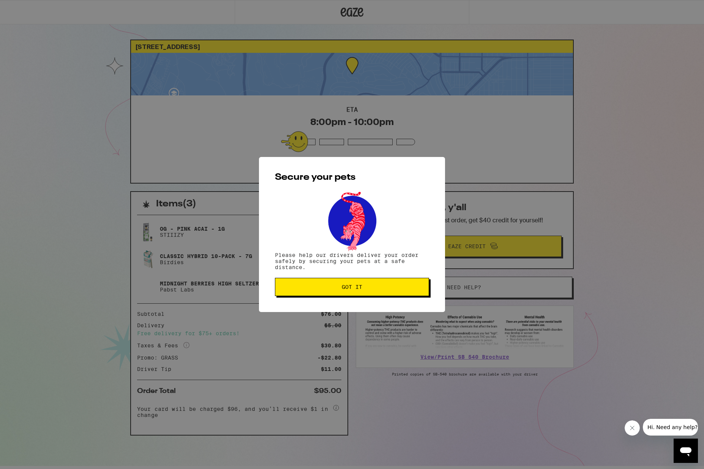
click at [352, 288] on span "Got it" at bounding box center [352, 286] width 21 height 5
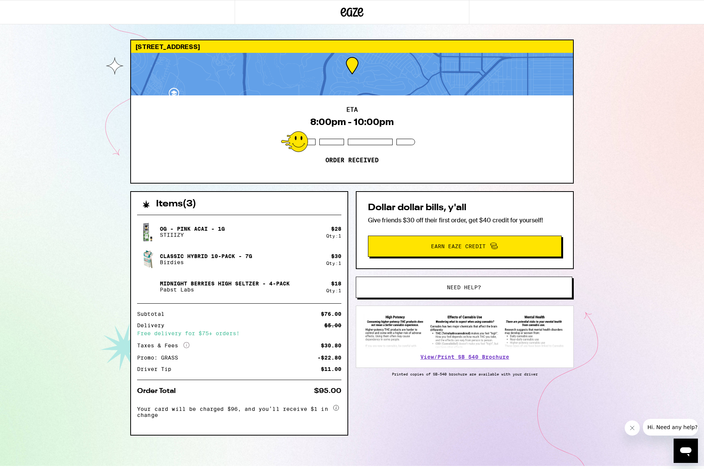
click at [657, 194] on div "[STREET_ADDRESS] ETA 8:00pm - 10:00pm Order received Items ( 3 ) OG - Pink Acai…" at bounding box center [352, 233] width 704 height 466
